Goal: Ask a question

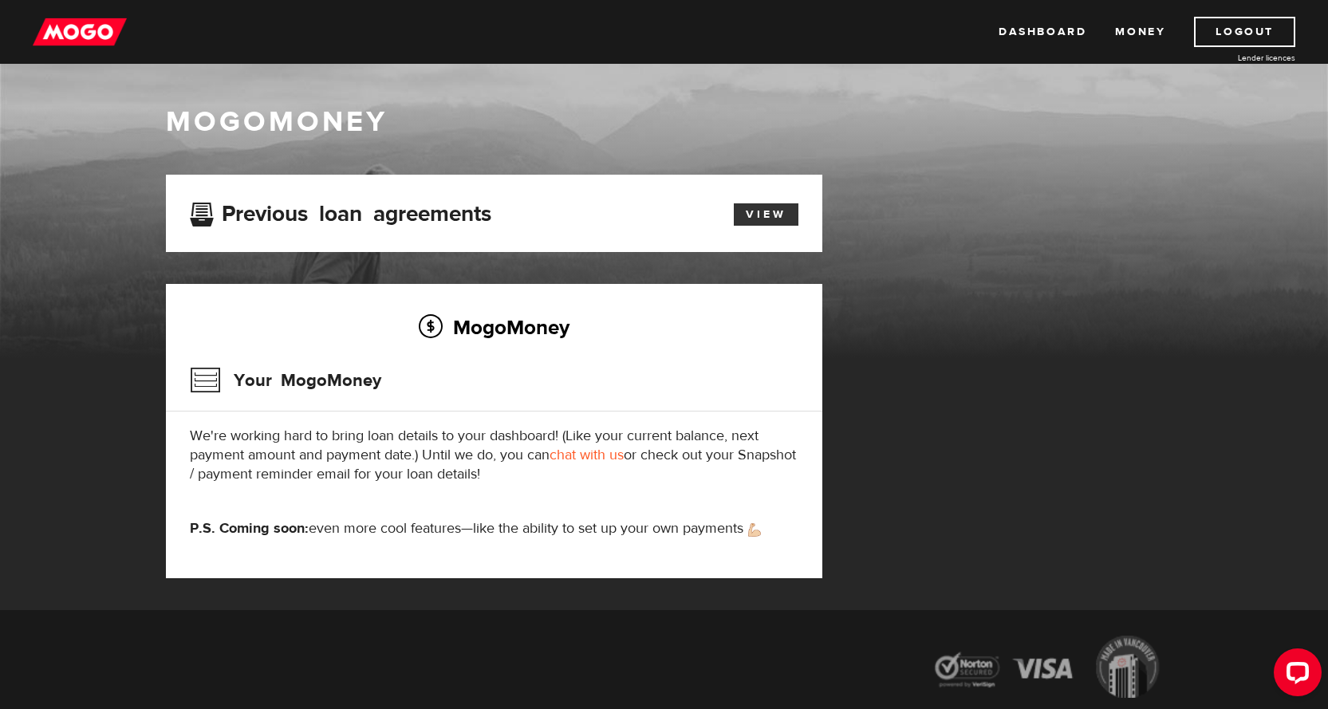
click at [778, 212] on link "View" at bounding box center [766, 214] width 65 height 22
click at [1147, 22] on link "Money" at bounding box center [1140, 32] width 50 height 30
click at [1017, 31] on link "Dashboard" at bounding box center [1043, 32] width 88 height 30
click at [569, 452] on link "chat with us" at bounding box center [587, 455] width 74 height 18
click at [1276, 118] on div "MogoMoney" at bounding box center [664, 230] width 1328 height 255
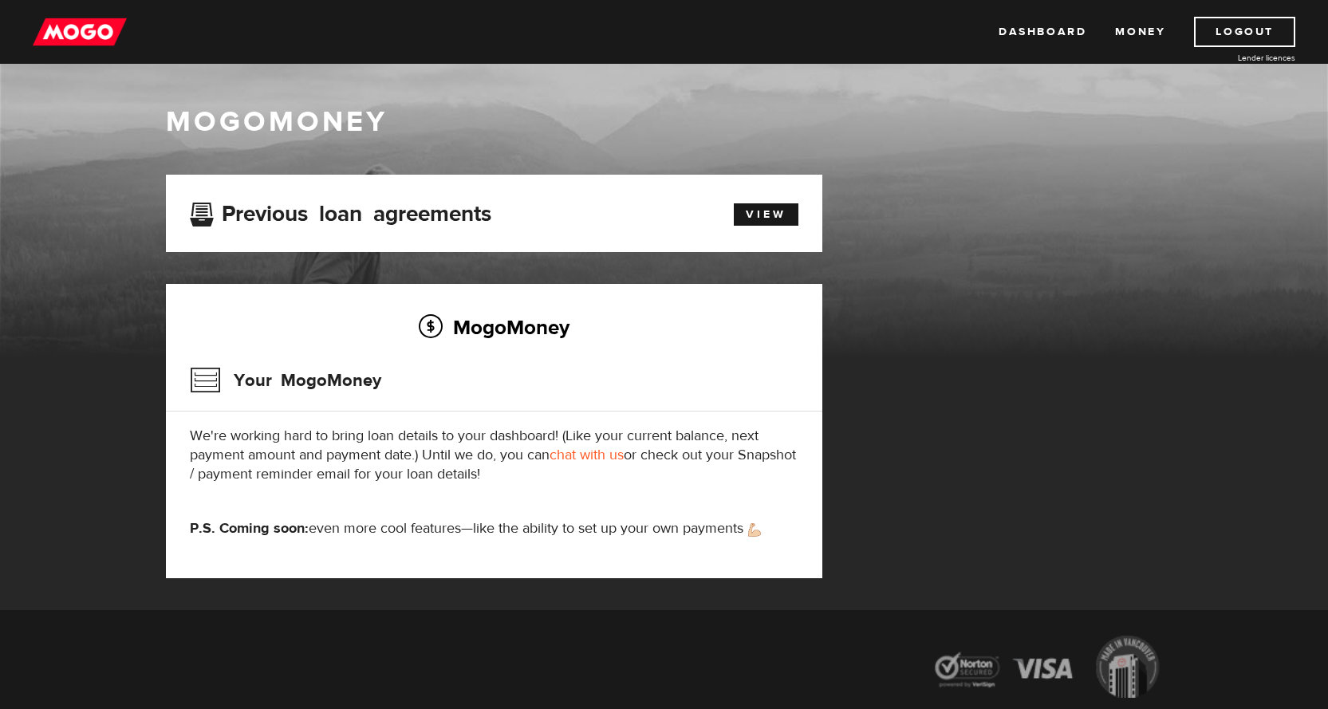
click at [1055, 262] on div "MogoMoney Your MogoMoney application Expired Your MogoMoney credit decision has…" at bounding box center [664, 393] width 1021 height 436
click at [1052, 31] on link "Dashboard" at bounding box center [1043, 32] width 88 height 30
